Goal: Find specific page/section: Find specific page/section

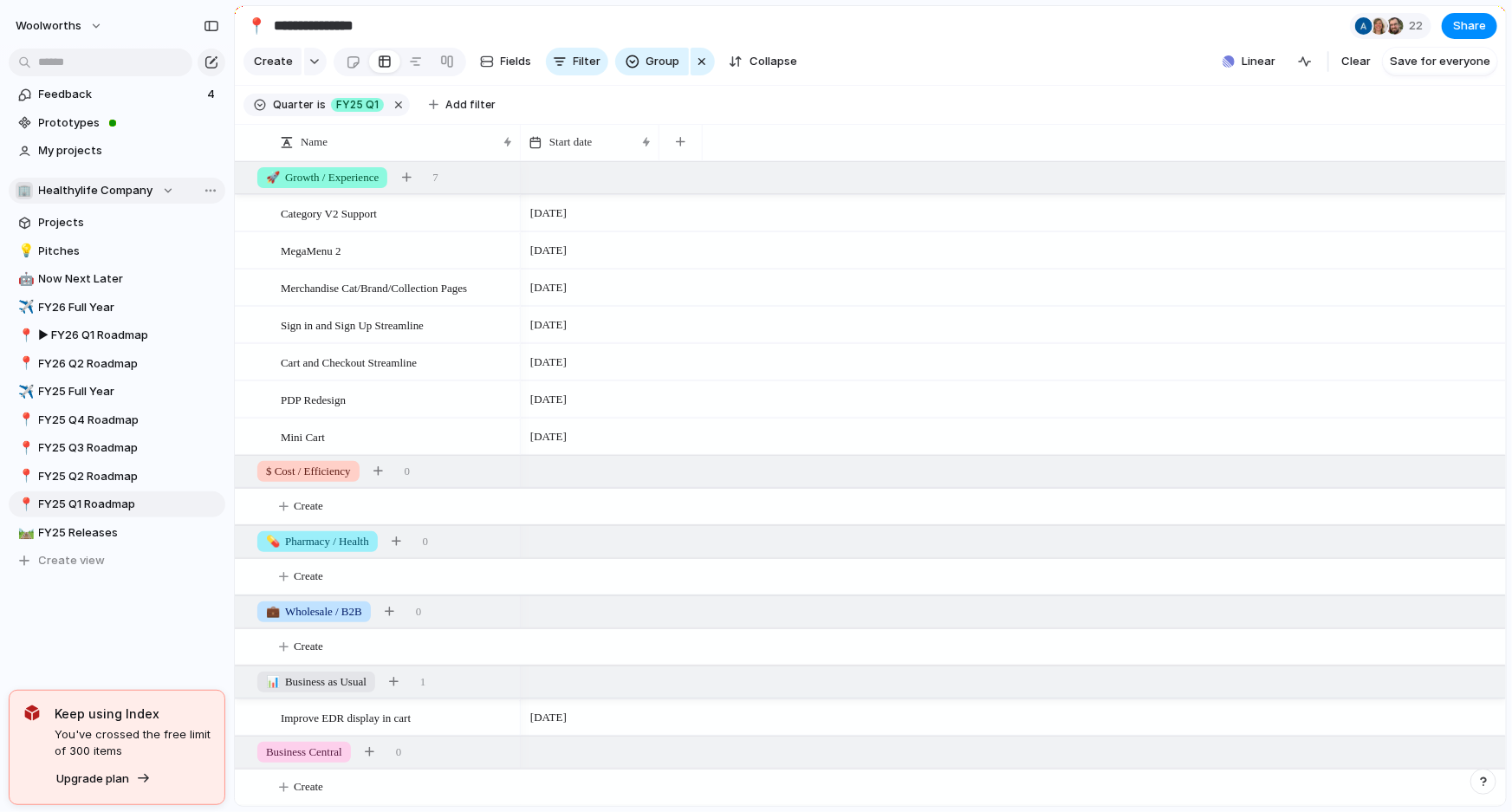
drag, startPoint x: 0, startPoint y: 0, endPoint x: 158, endPoint y: 182, distance: 241.0
click at [158, 182] on div "🏢 Healthylife Company" at bounding box center [95, 191] width 159 height 18
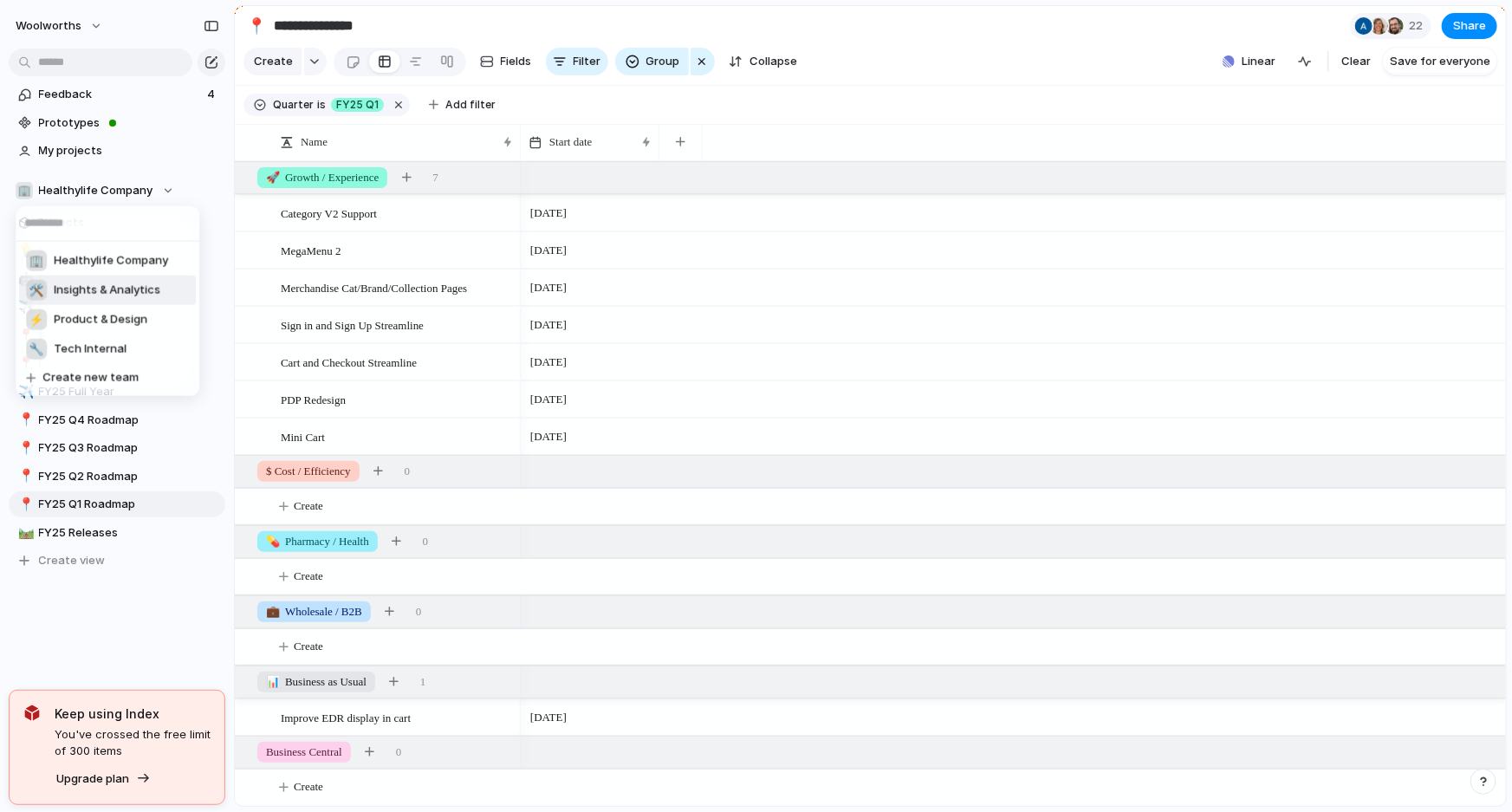
click at [118, 296] on span "Insights & Analytics" at bounding box center [107, 291] width 106 height 18
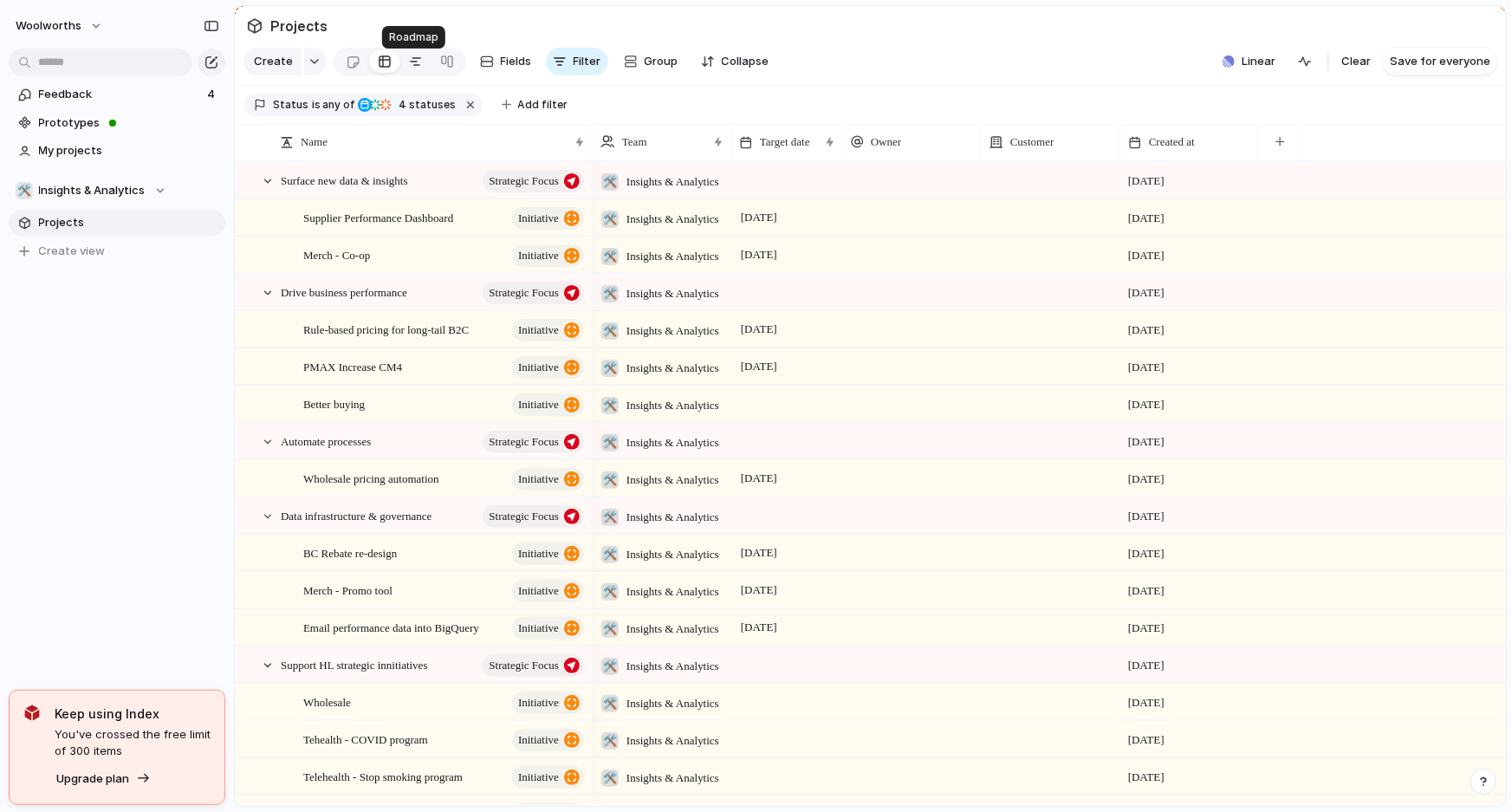
click at [409, 62] on div at bounding box center [416, 61] width 14 height 28
